Goal: Task Accomplishment & Management: Manage account settings

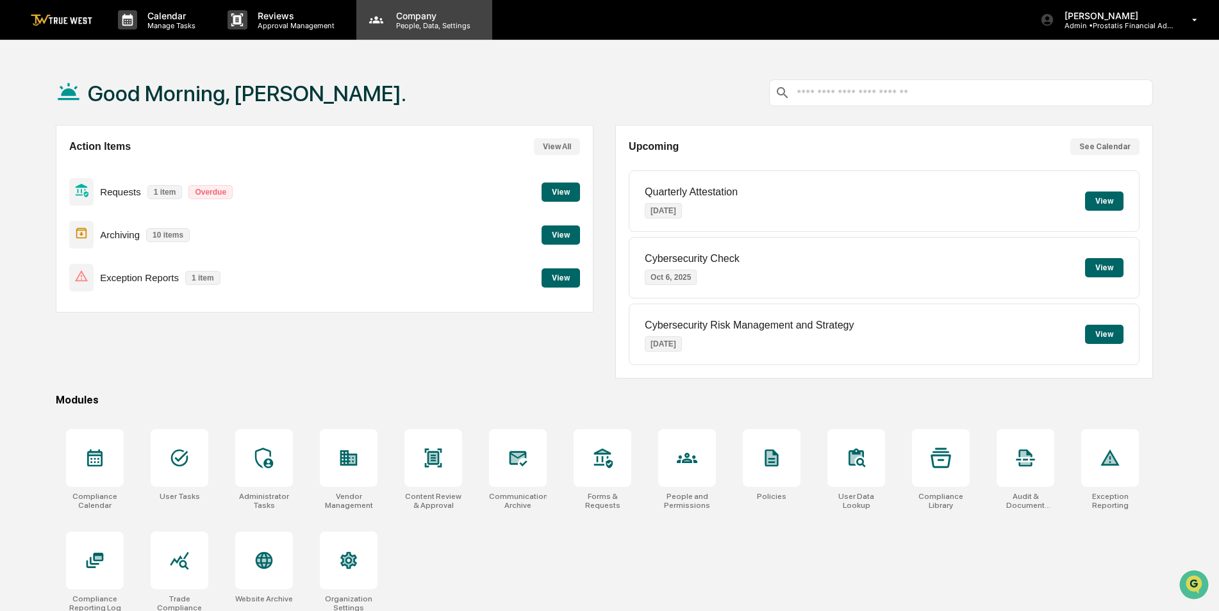
click at [440, 29] on p "People, Data, Settings" at bounding box center [431, 25] width 91 height 9
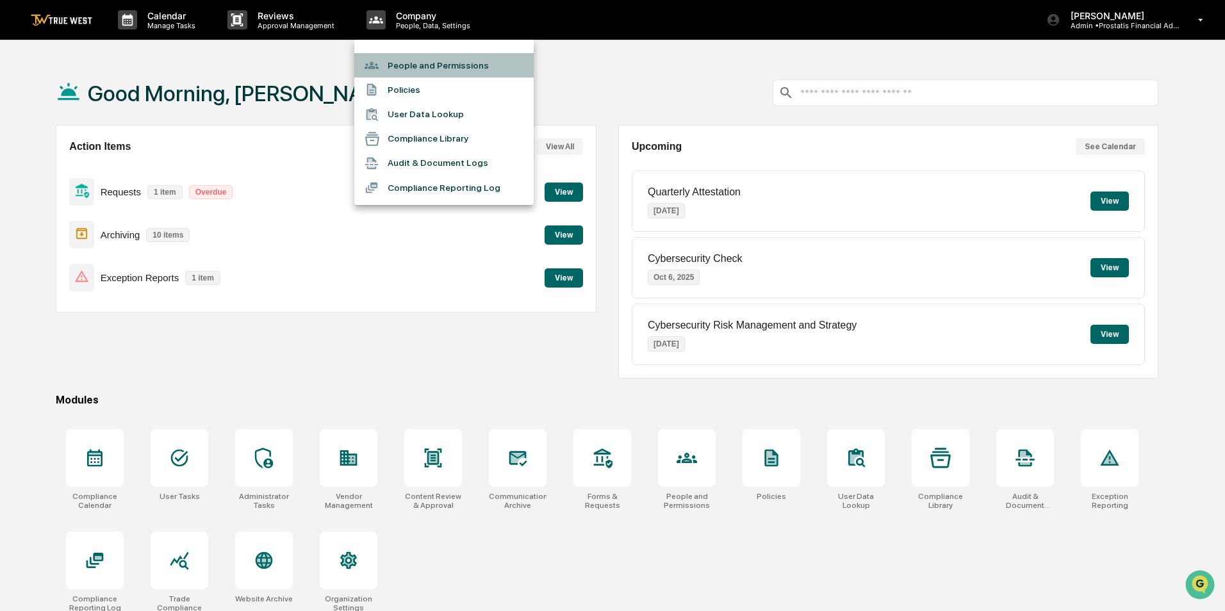
click at [381, 65] on div at bounding box center [376, 65] width 23 height 14
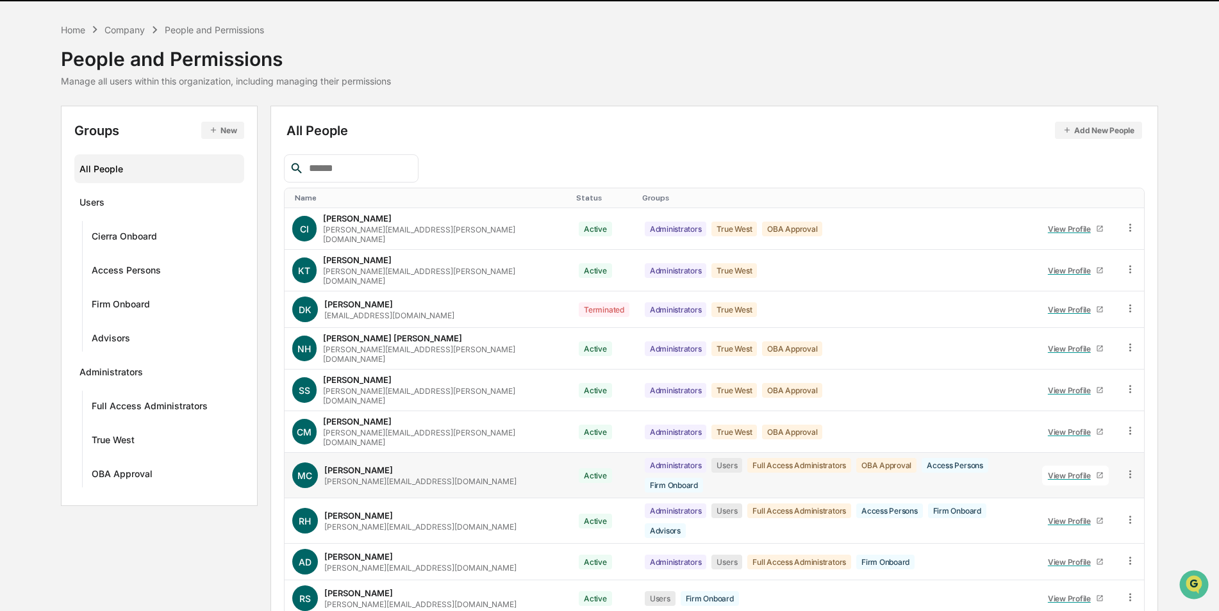
scroll to position [58, 0]
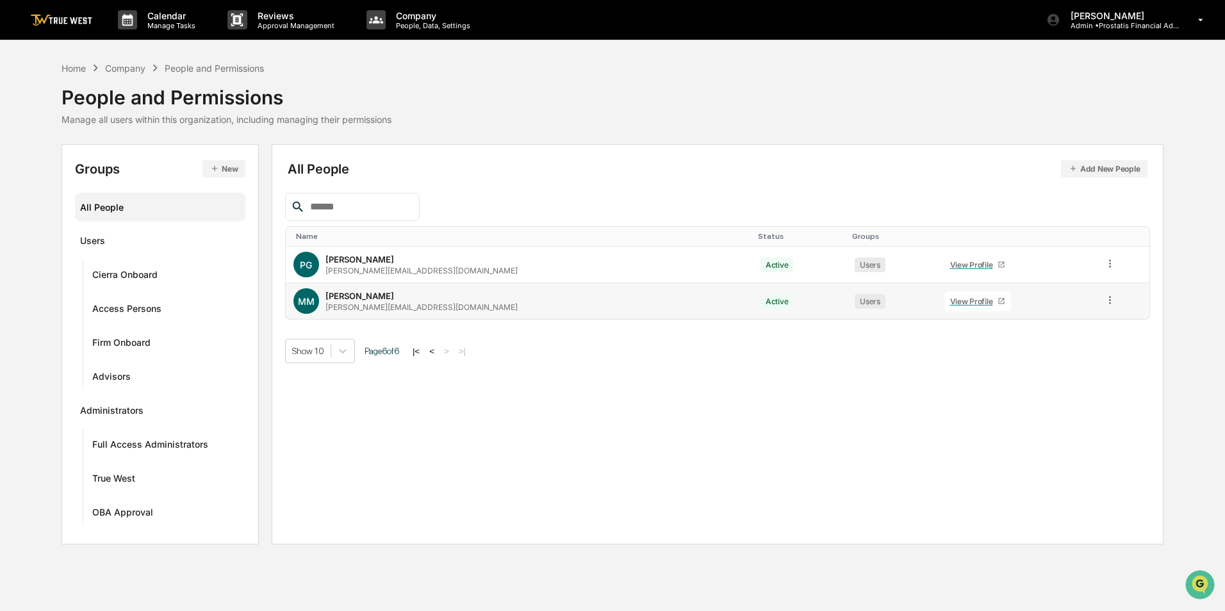
click at [998, 303] on icon at bounding box center [1002, 301] width 8 height 8
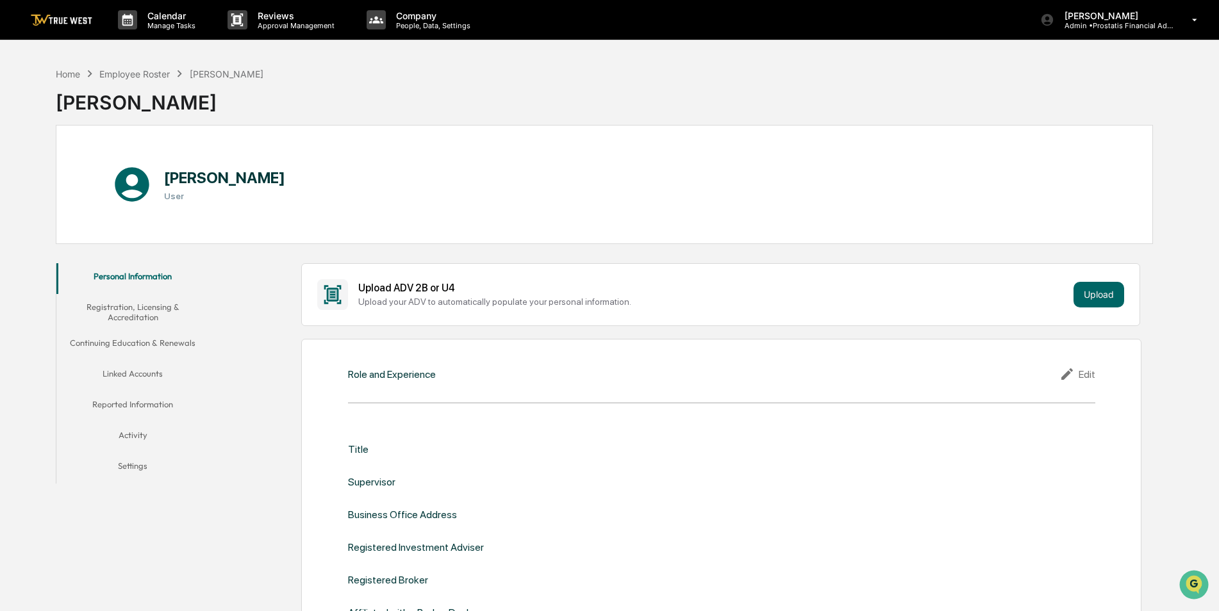
click at [133, 465] on button "Settings" at bounding box center [132, 468] width 153 height 31
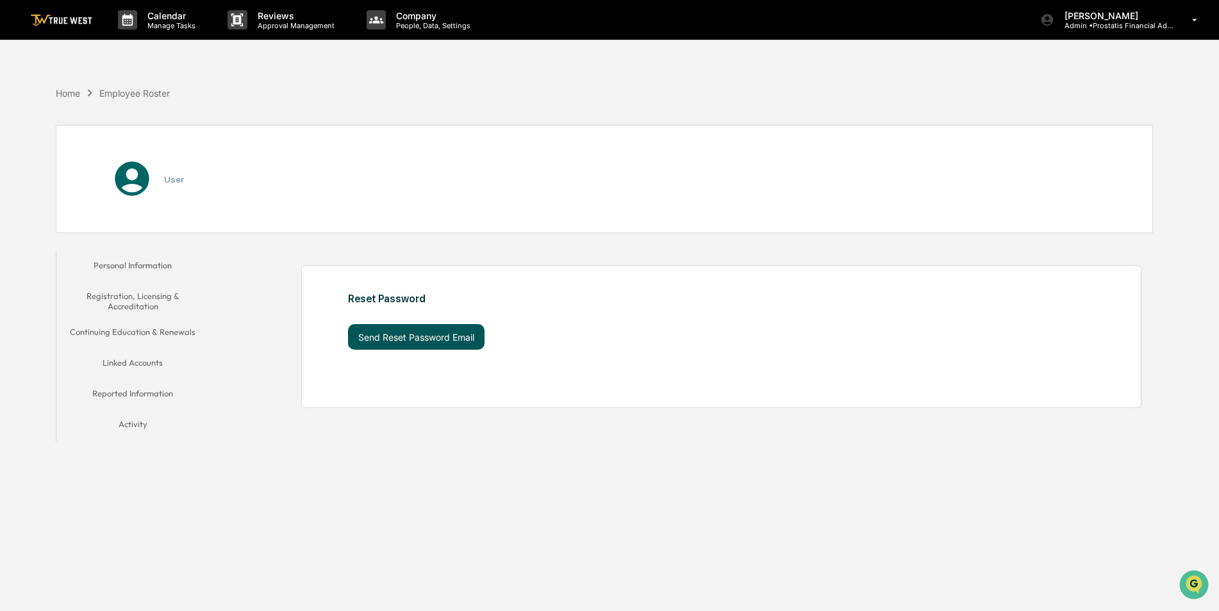
click at [390, 334] on button "Send Reset Password Email" at bounding box center [416, 337] width 136 height 26
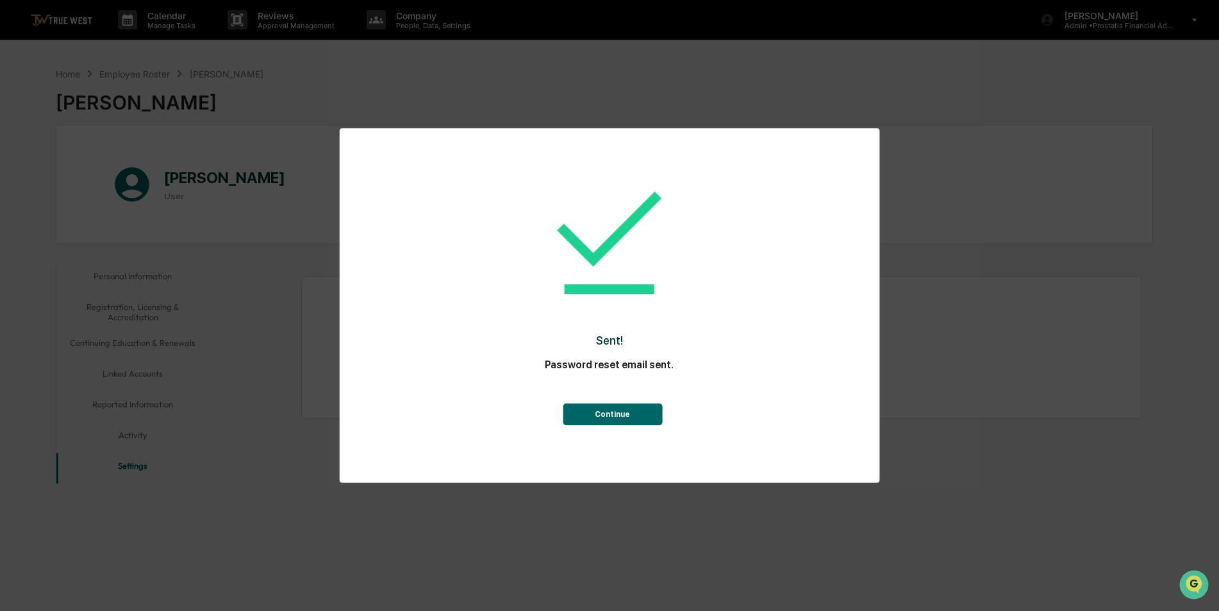
click at [625, 415] on button "Continue" at bounding box center [612, 415] width 99 height 22
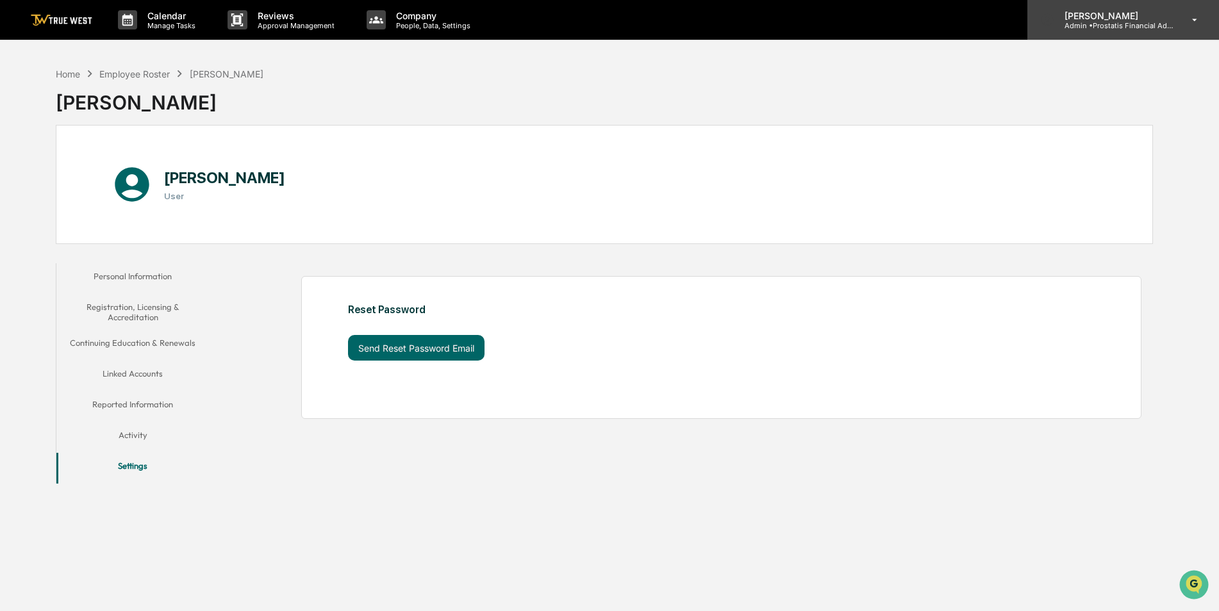
click at [1096, 29] on p "Admin • Prostatis Financial Advisors" at bounding box center [1113, 25] width 119 height 9
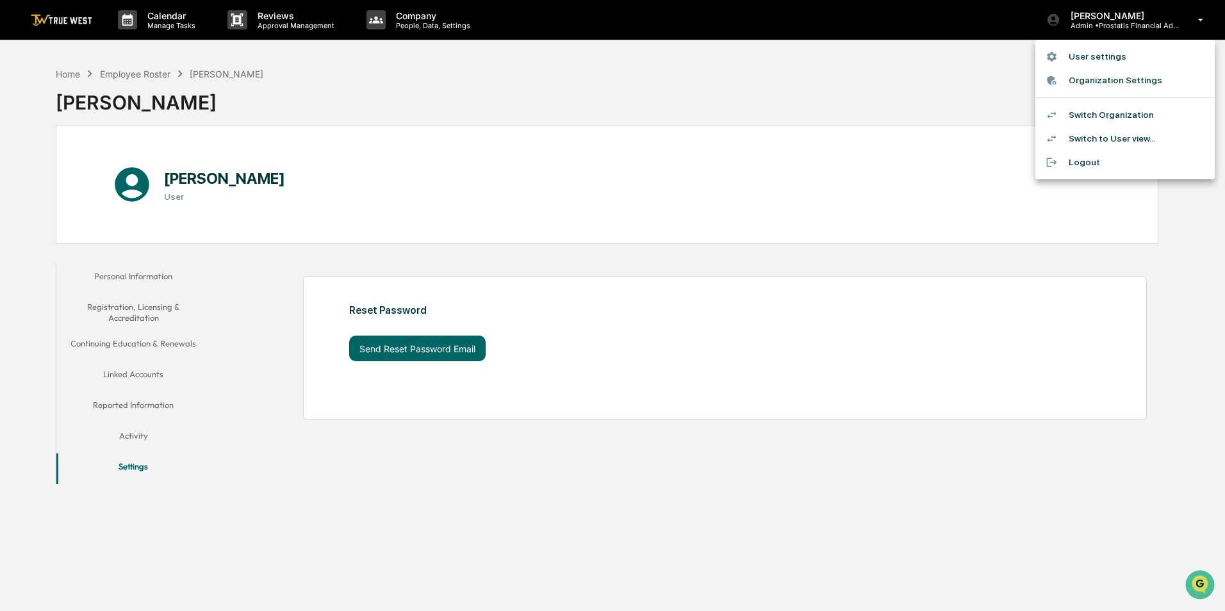
click at [1096, 110] on li "Switch Organization" at bounding box center [1125, 115] width 179 height 24
